Goal: Task Accomplishment & Management: Manage account settings

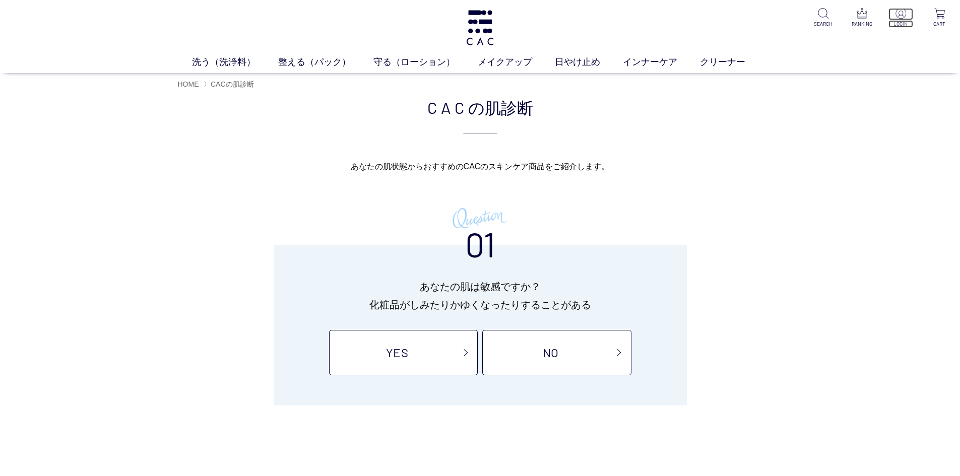
click at [908, 20] on p at bounding box center [900, 14] width 25 height 12
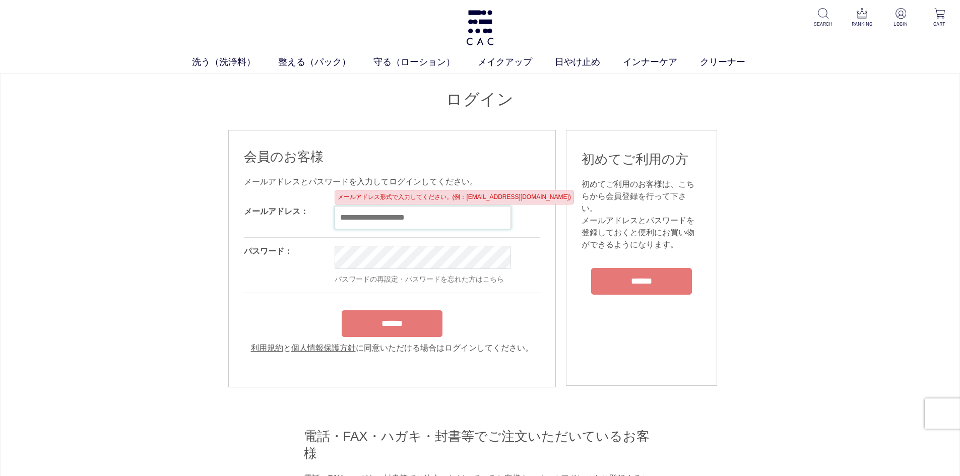
click at [407, 224] on input "email" at bounding box center [423, 217] width 176 height 23
type input "**********"
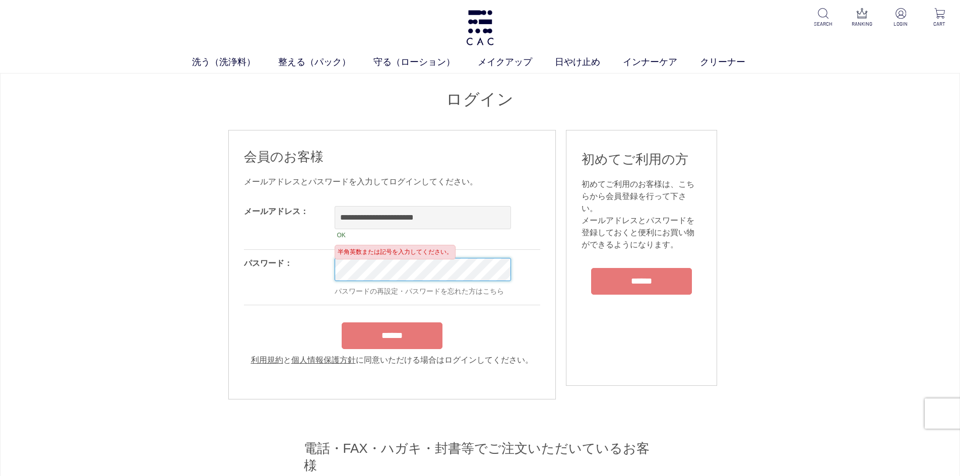
click at [342, 322] on input "******" at bounding box center [392, 335] width 101 height 27
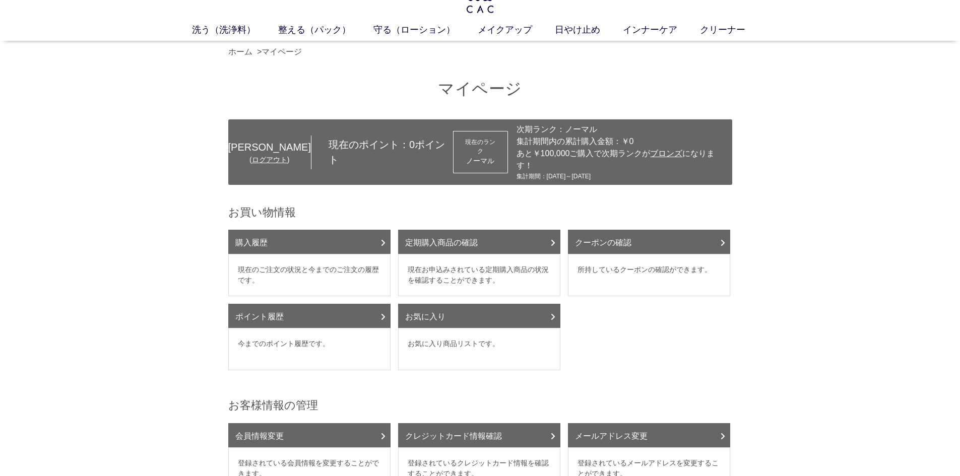
scroll to position [50, 0]
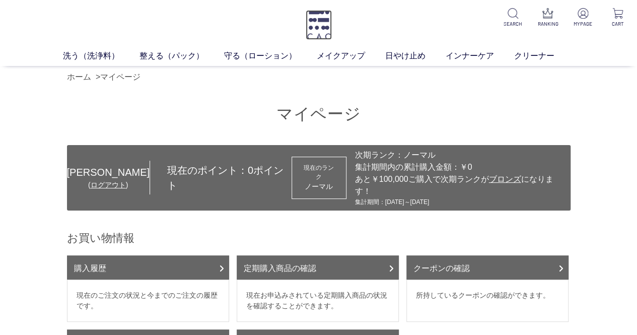
click at [308, 25] on img at bounding box center [319, 25] width 26 height 30
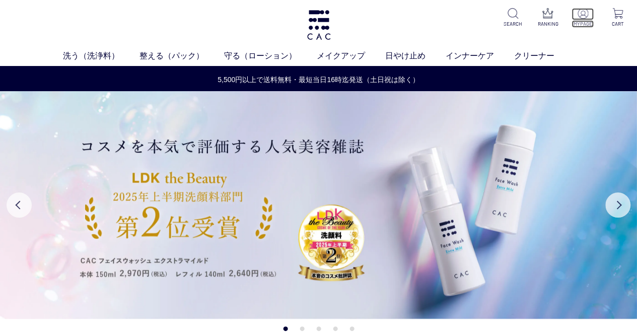
click at [583, 16] on img at bounding box center [583, 13] width 11 height 11
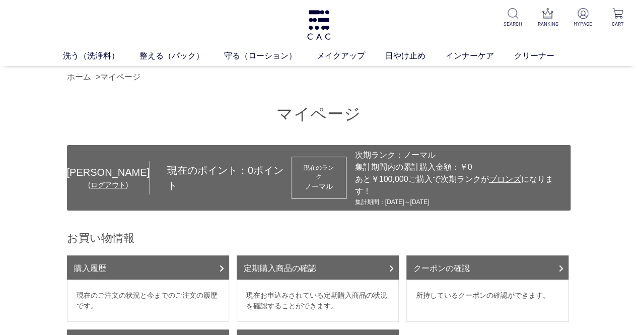
drag, startPoint x: 392, startPoint y: 155, endPoint x: 427, endPoint y: 155, distance: 35.3
click at [427, 155] on div "次期ランク：ノーマル" at bounding box center [460, 155] width 211 height 12
drag, startPoint x: 226, startPoint y: 171, endPoint x: 213, endPoint y: 135, distance: 39.0
click at [248, 169] on span "0" at bounding box center [251, 170] width 6 height 11
drag, startPoint x: 222, startPoint y: 173, endPoint x: 245, endPoint y: 174, distance: 22.7
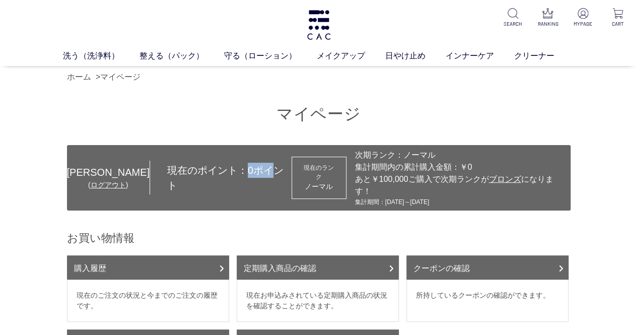
click at [245, 174] on div "現在のポイント： 0 ポイント" at bounding box center [221, 178] width 142 height 30
